Goal: Task Accomplishment & Management: Use online tool/utility

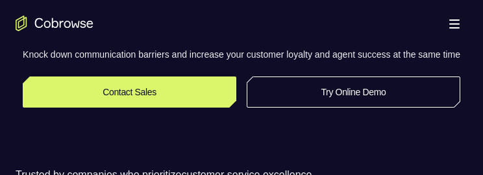
scroll to position [260, 0]
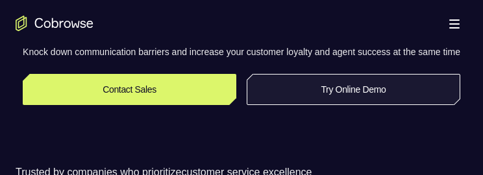
click at [406, 96] on link "Try Online Demo" at bounding box center [354, 89] width 214 height 31
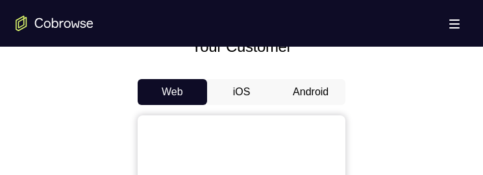
scroll to position [584, 0]
click at [307, 97] on button "Android" at bounding box center [310, 92] width 69 height 26
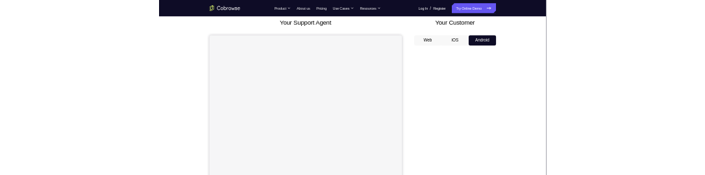
scroll to position [0, 0]
